Goal: Task Accomplishment & Management: Manage account settings

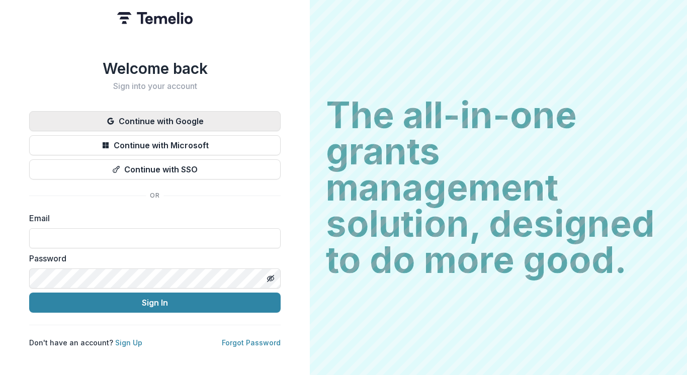
click at [180, 119] on button "Continue with Google" at bounding box center [154, 121] width 251 height 20
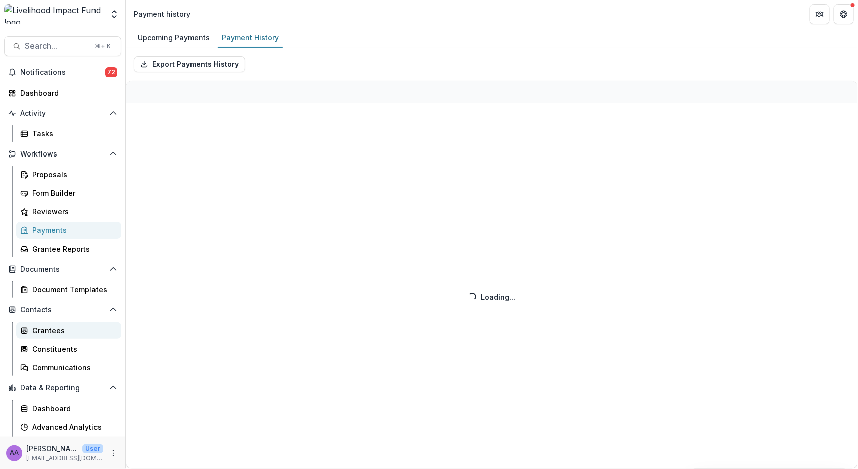
click at [45, 328] on div "Grantees" at bounding box center [72, 330] width 81 height 11
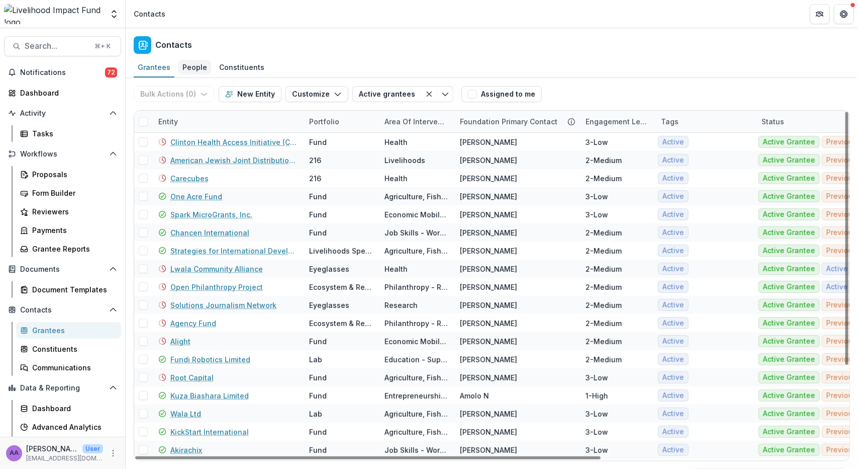
click at [198, 69] on div "People" at bounding box center [195, 67] width 33 height 15
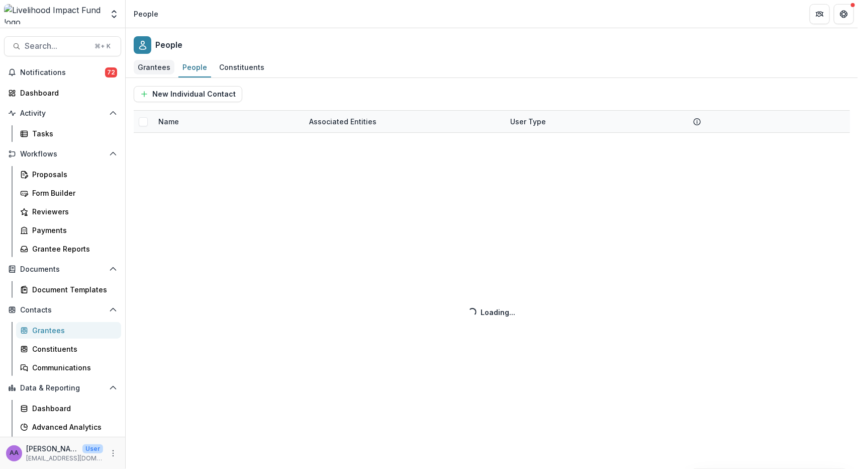
click at [149, 69] on div "Grantees" at bounding box center [154, 67] width 41 height 15
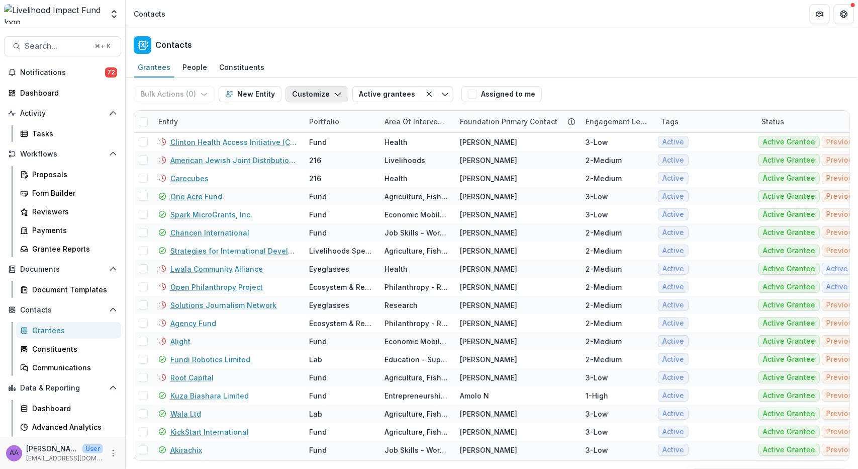
click at [334, 92] on icon "button" at bounding box center [338, 94] width 8 height 8
click at [394, 95] on button "Active grantees" at bounding box center [387, 94] width 69 height 16
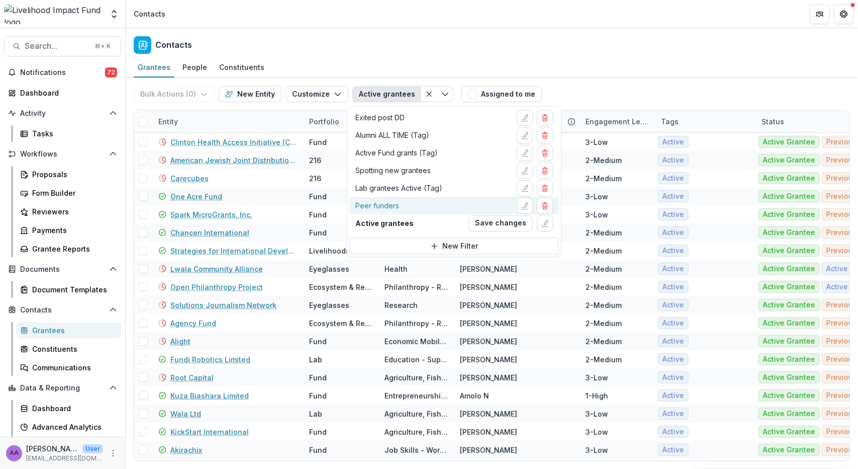
click at [406, 198] on div "Peer funders" at bounding box center [455, 206] width 198 height 16
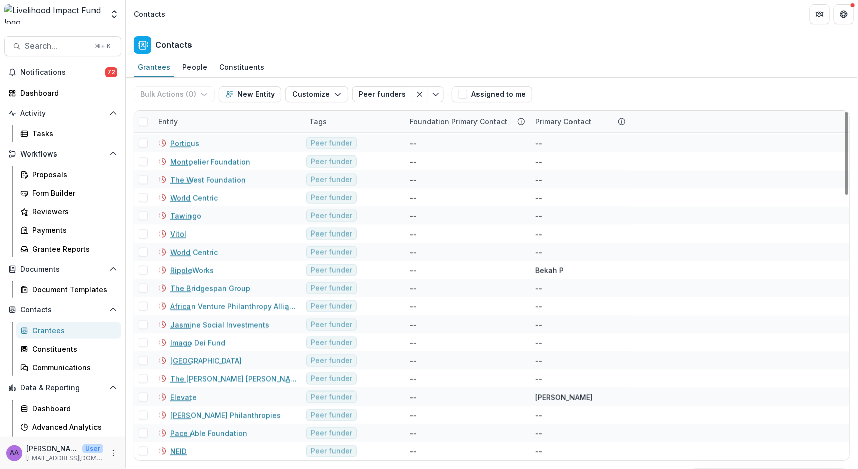
scroll to position [646, 0]
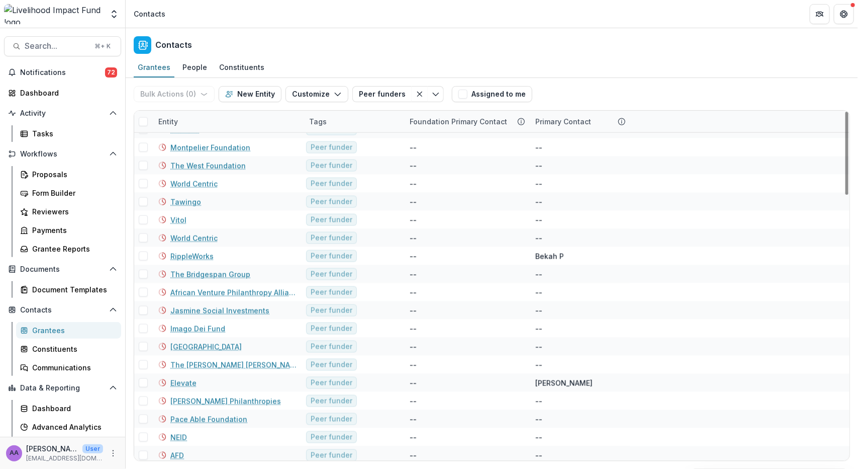
click at [384, 51] on div "Contacts" at bounding box center [492, 43] width 733 height 30
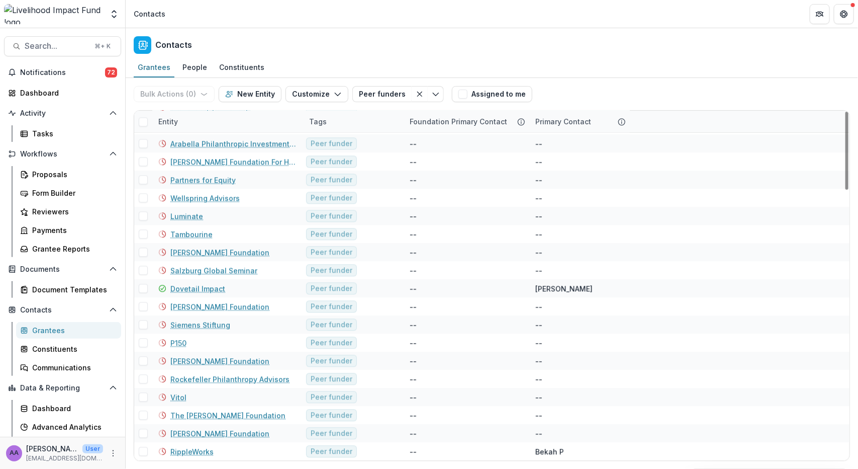
scroll to position [1069, 0]
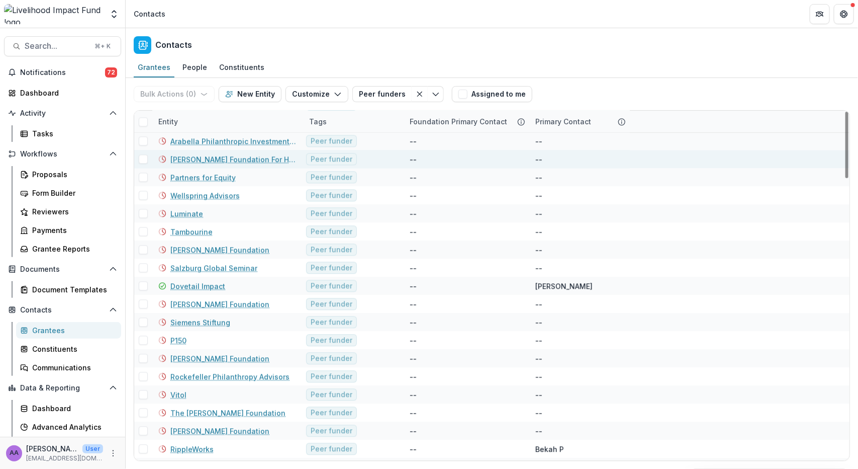
click at [227, 158] on link "[PERSON_NAME] Foundation For Hope" at bounding box center [233, 159] width 127 height 11
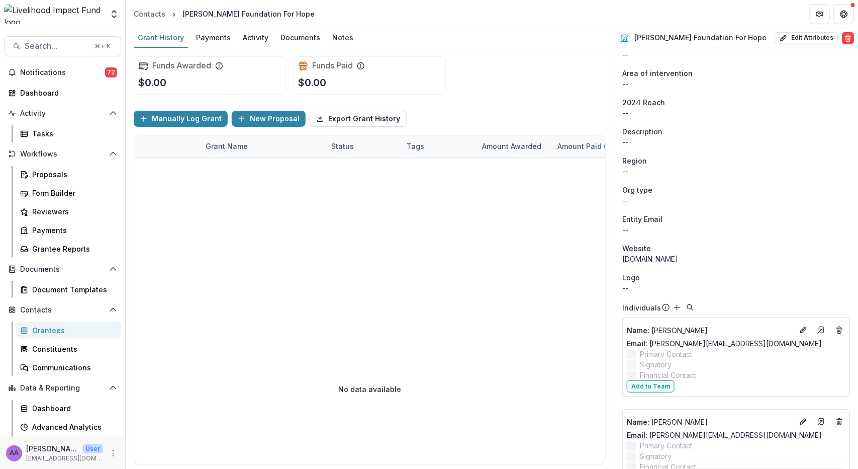
scroll to position [306, 0]
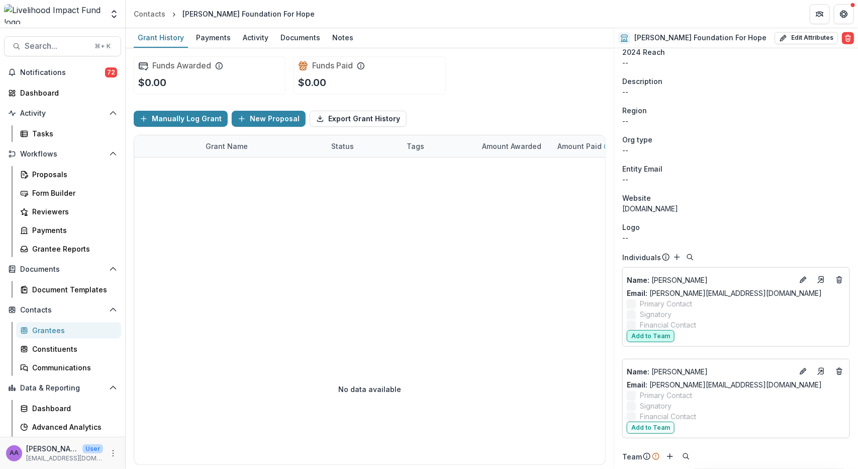
click at [654, 333] on button "Add to Team" at bounding box center [651, 336] width 48 height 12
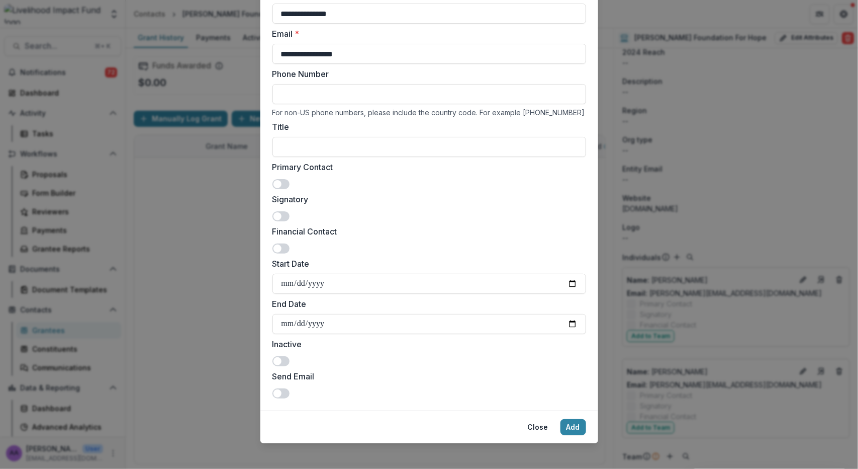
scroll to position [93, 0]
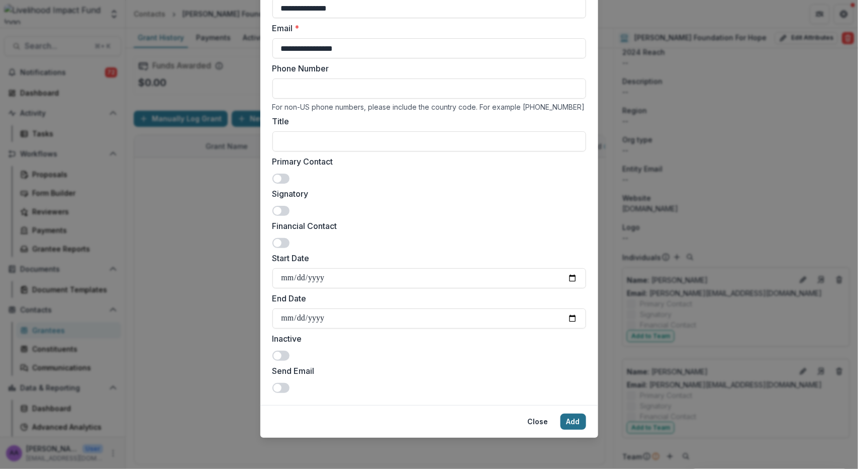
click at [567, 375] on button "Add" at bounding box center [574, 421] width 26 height 16
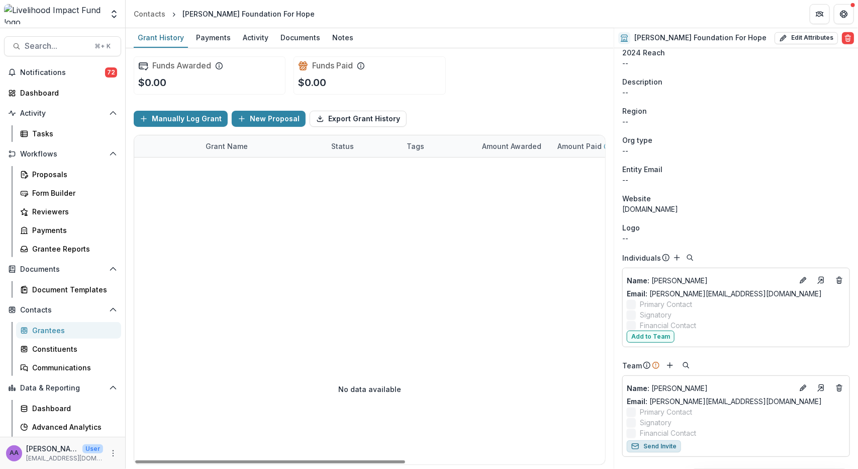
scroll to position [304, 0]
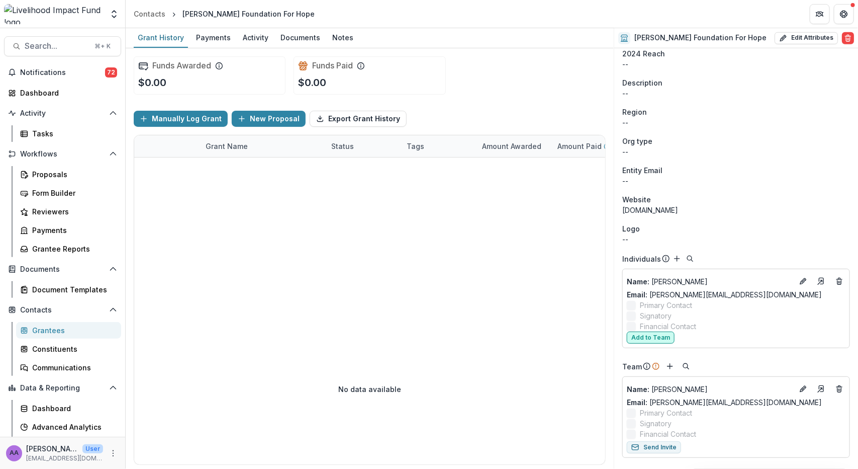
click at [650, 336] on button "Add to Team" at bounding box center [651, 337] width 48 height 12
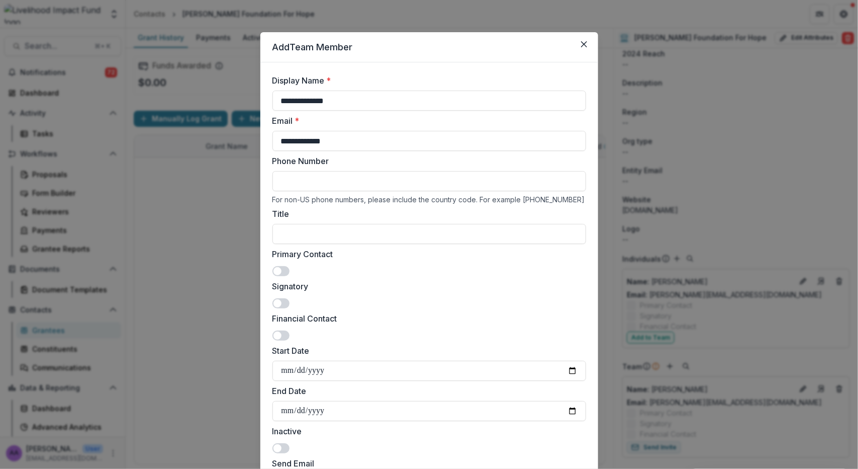
scroll to position [93, 0]
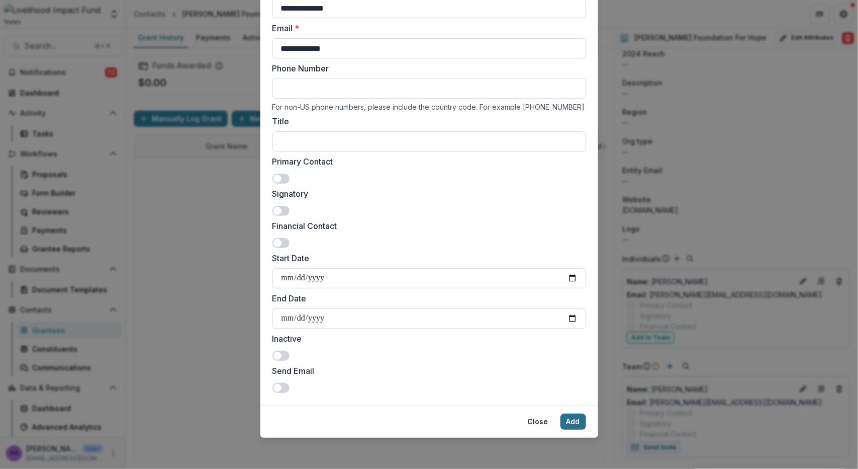
click at [576, 375] on button "Add" at bounding box center [574, 421] width 26 height 16
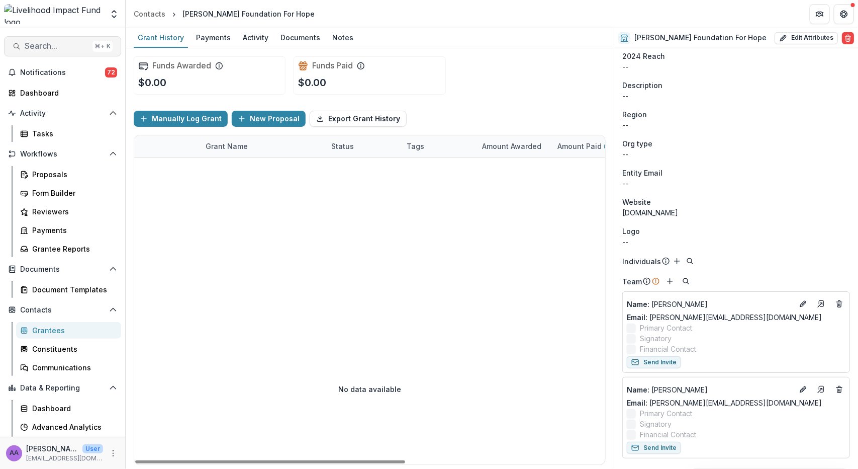
click at [57, 47] on span "Search..." at bounding box center [57, 46] width 64 height 10
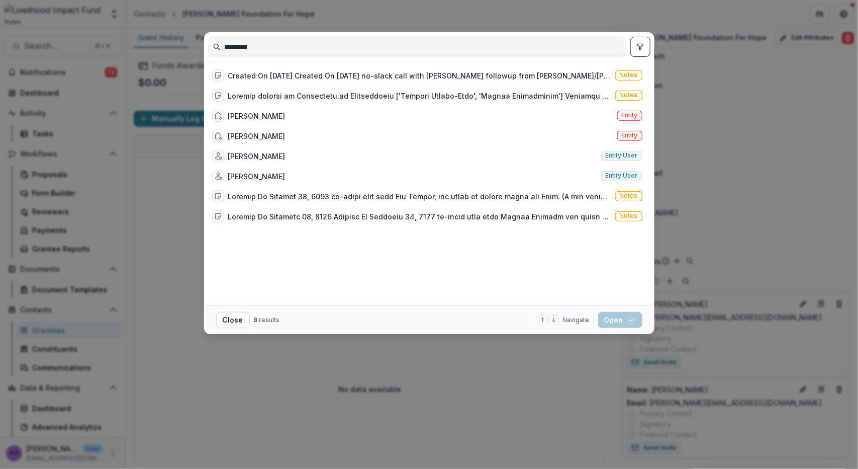
type input "*********"
click at [686, 12] on div "********* Created On [DATE] Created On [DATE] no-slack call with [PERSON_NAME] …" at bounding box center [429, 234] width 858 height 469
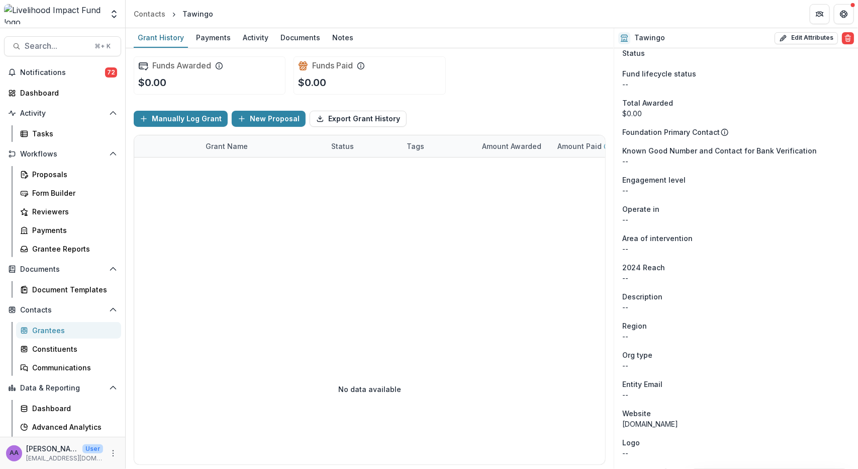
scroll to position [215, 0]
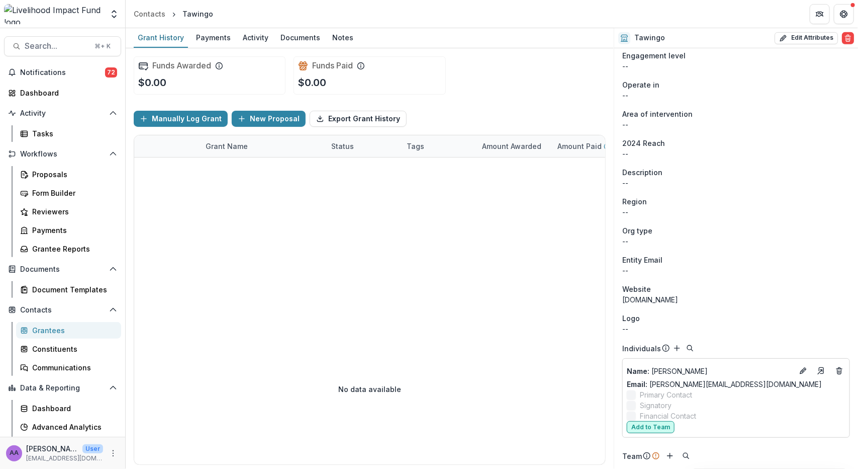
click at [651, 424] on button "Add to Team" at bounding box center [651, 427] width 48 height 12
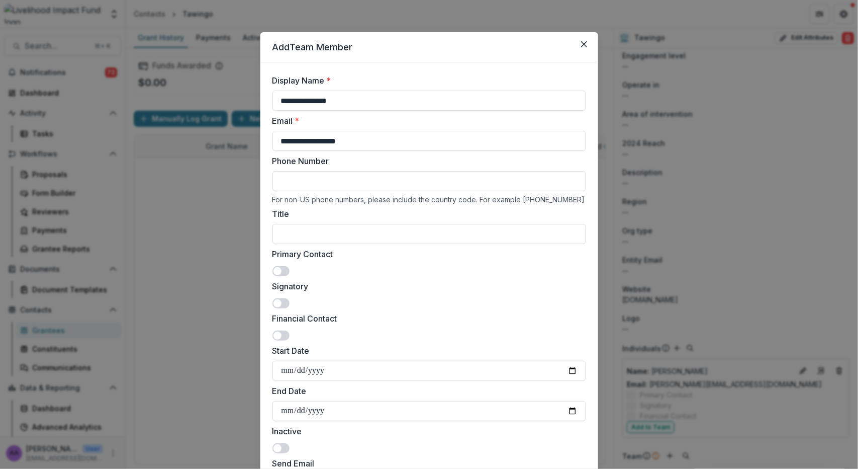
click at [285, 270] on span at bounding box center [281, 271] width 17 height 10
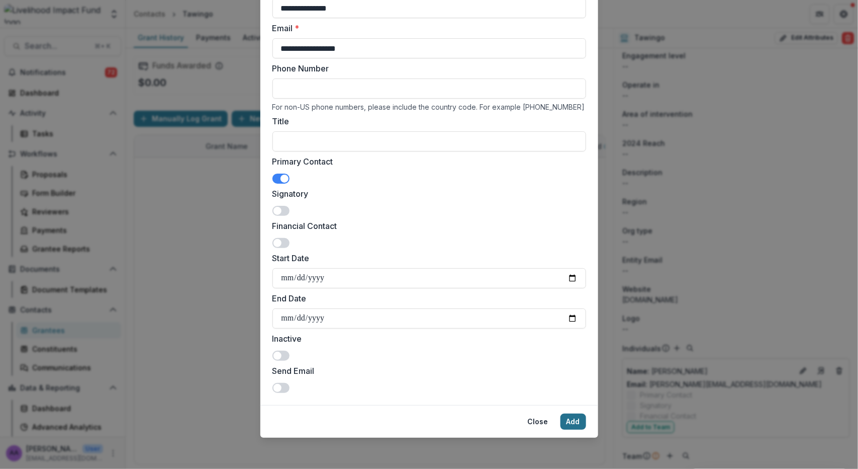
click at [573, 423] on button "Add" at bounding box center [574, 421] width 26 height 16
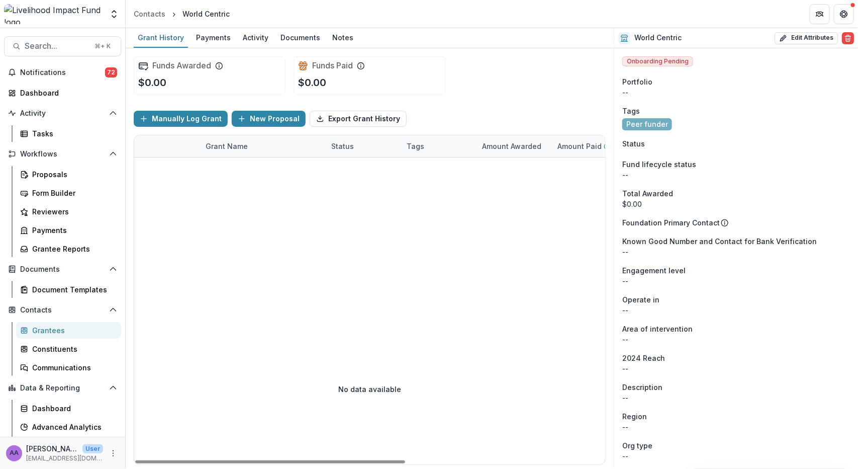
scroll to position [306, 0]
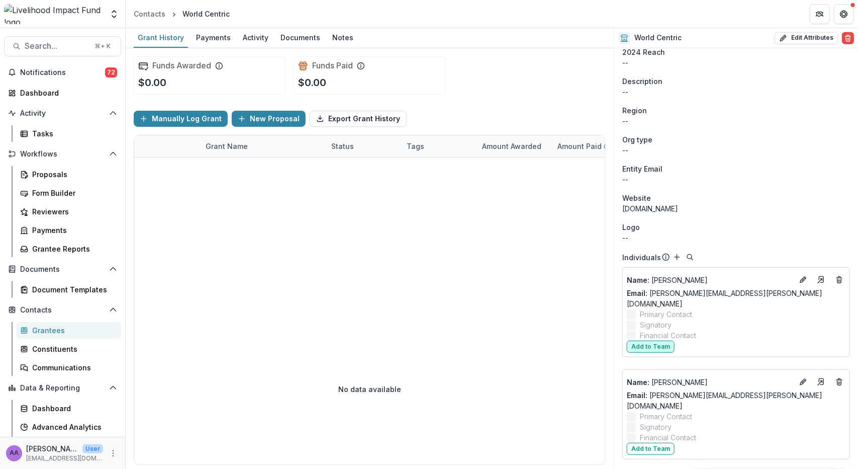
click at [658, 340] on button "Add to Team" at bounding box center [651, 346] width 48 height 12
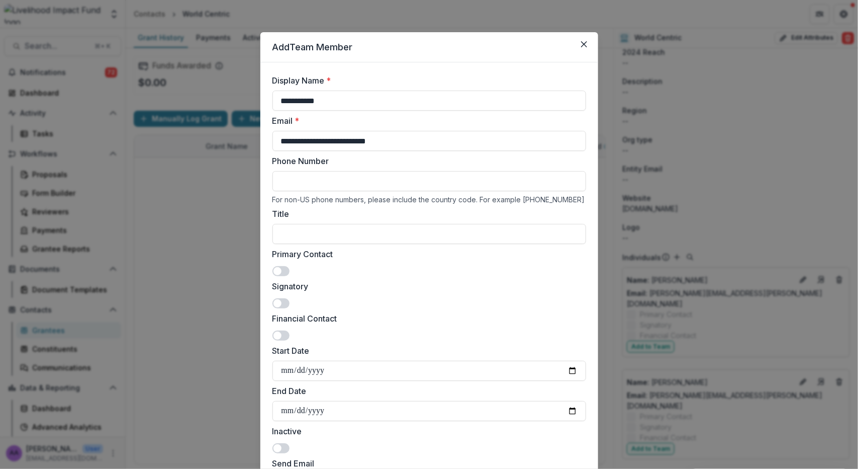
scroll to position [93, 0]
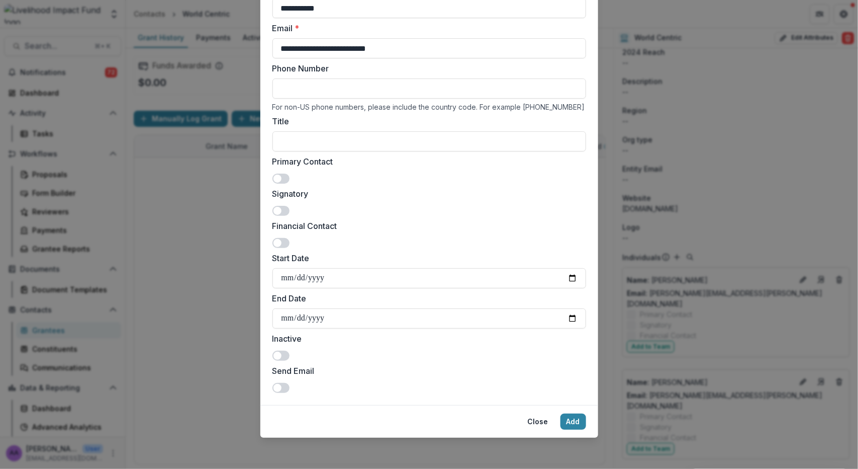
click at [285, 177] on span at bounding box center [281, 179] width 17 height 10
click at [278, 181] on span at bounding box center [281, 179] width 17 height 10
click at [579, 426] on button "Add" at bounding box center [574, 421] width 26 height 16
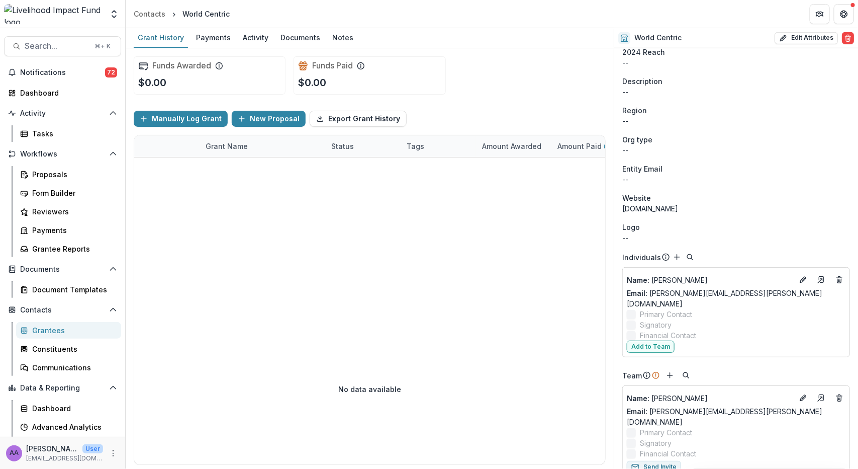
scroll to position [304, 0]
click at [647, 342] on button "Add to Team" at bounding box center [651, 348] width 48 height 12
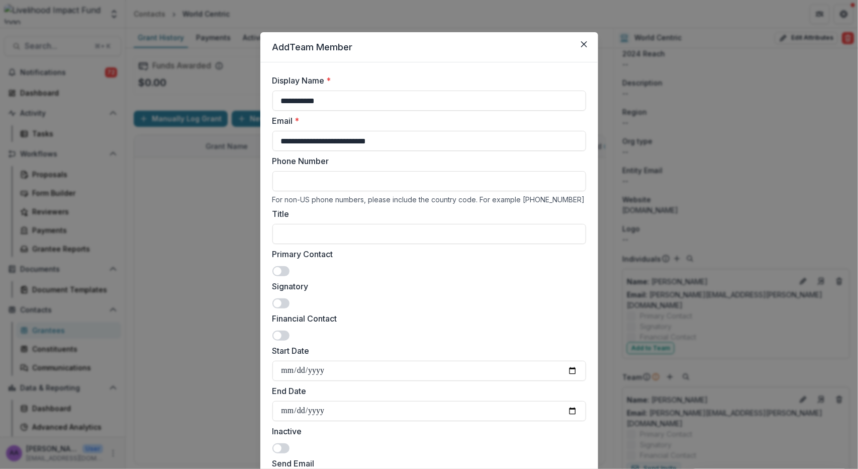
click at [287, 273] on span at bounding box center [281, 271] width 17 height 10
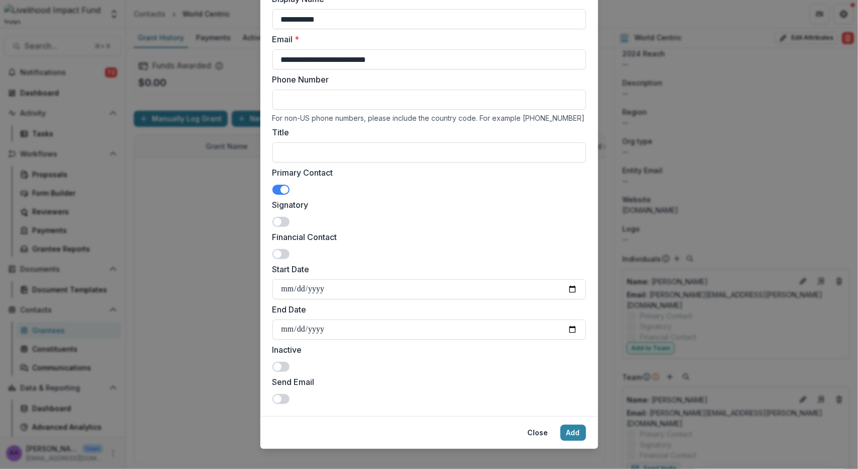
scroll to position [93, 0]
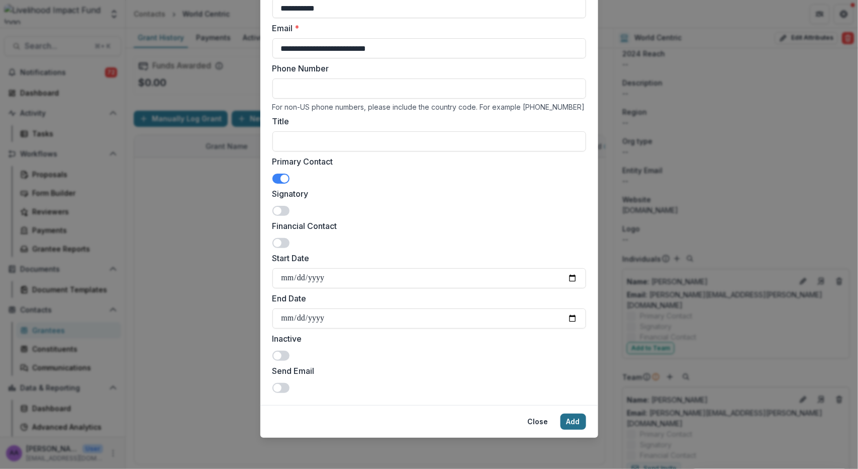
click at [574, 419] on button "Add" at bounding box center [574, 421] width 26 height 16
